Goal: Information Seeking & Learning: Learn about a topic

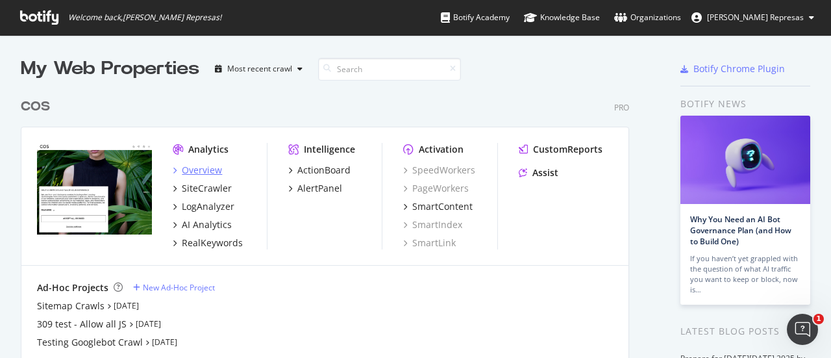
click at [208, 169] on div "Overview" at bounding box center [202, 170] width 40 height 13
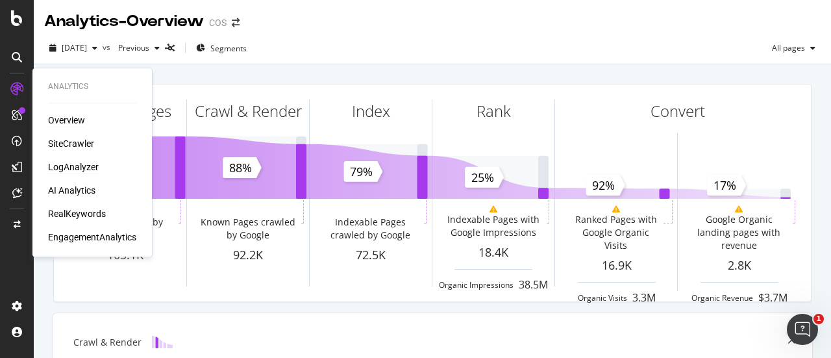
click at [74, 168] on div "LogAnalyzer" at bounding box center [73, 166] width 51 height 13
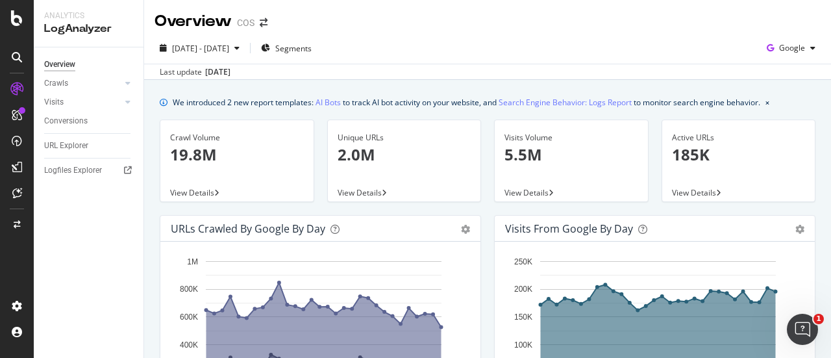
click at [250, 158] on p "19.8M" at bounding box center [237, 154] width 134 height 22
